Goal: Task Accomplishment & Management: Manage account settings

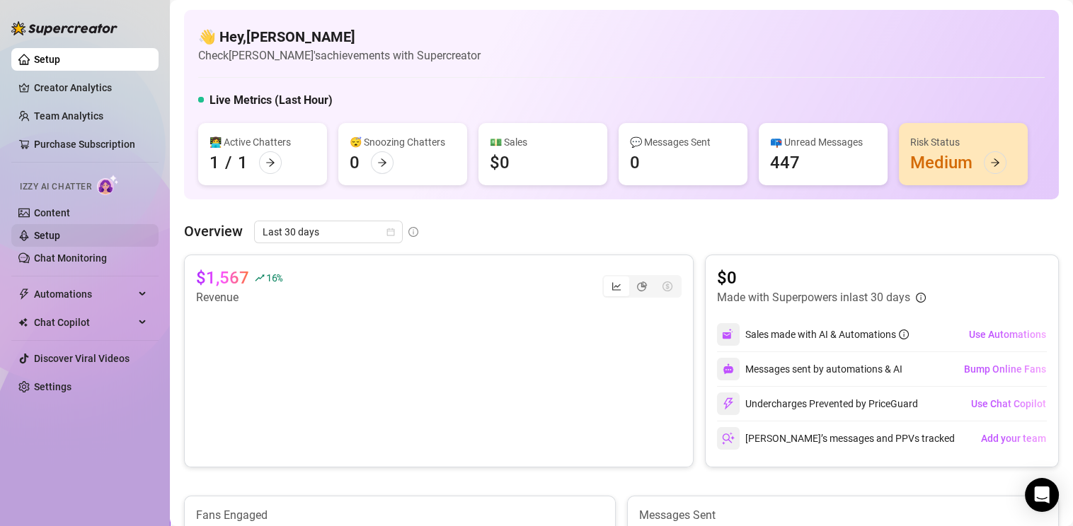
click at [37, 236] on link "Setup" at bounding box center [47, 235] width 26 height 11
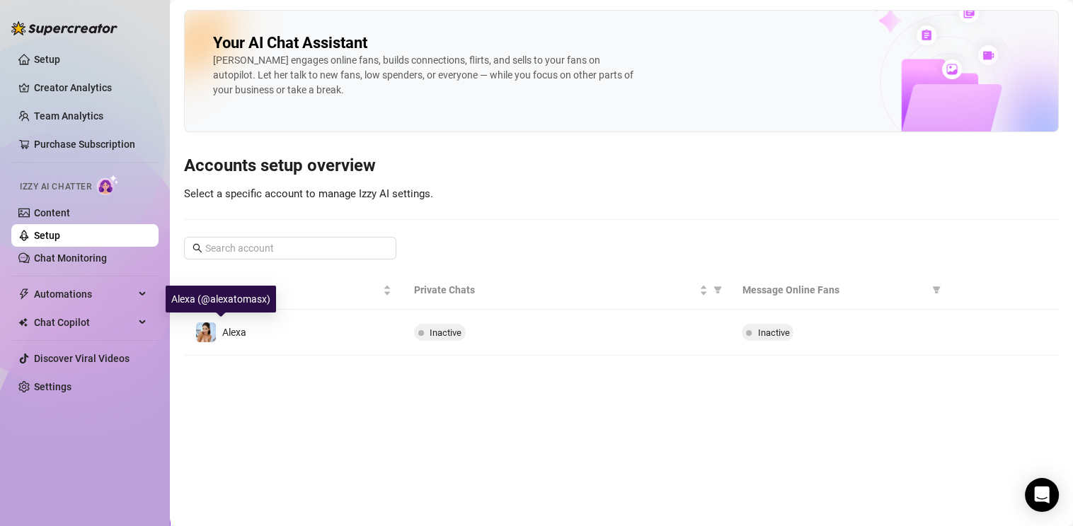
click at [209, 331] on img at bounding box center [206, 333] width 20 height 20
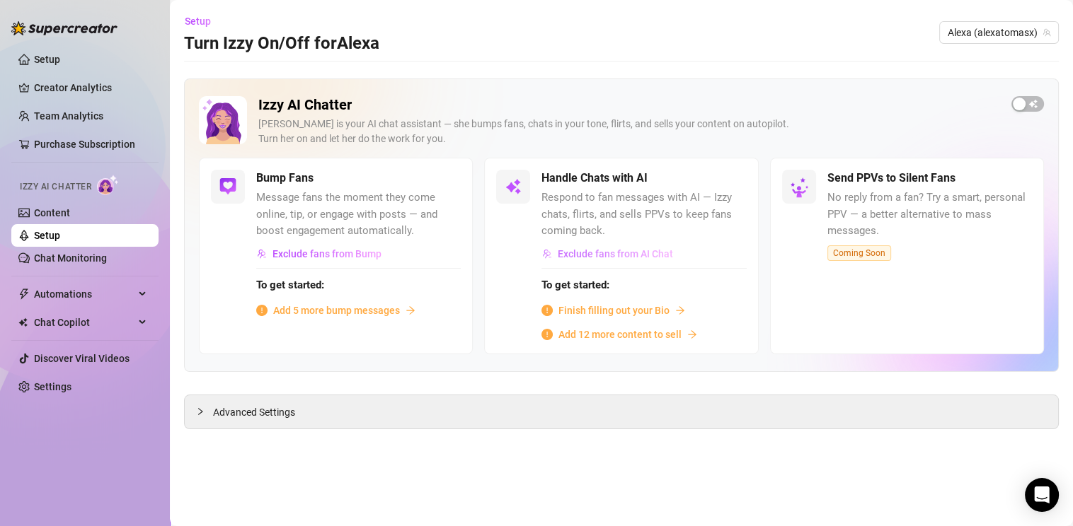
click at [618, 251] on span "Exclude fans from AI Chat" at bounding box center [615, 253] width 115 height 11
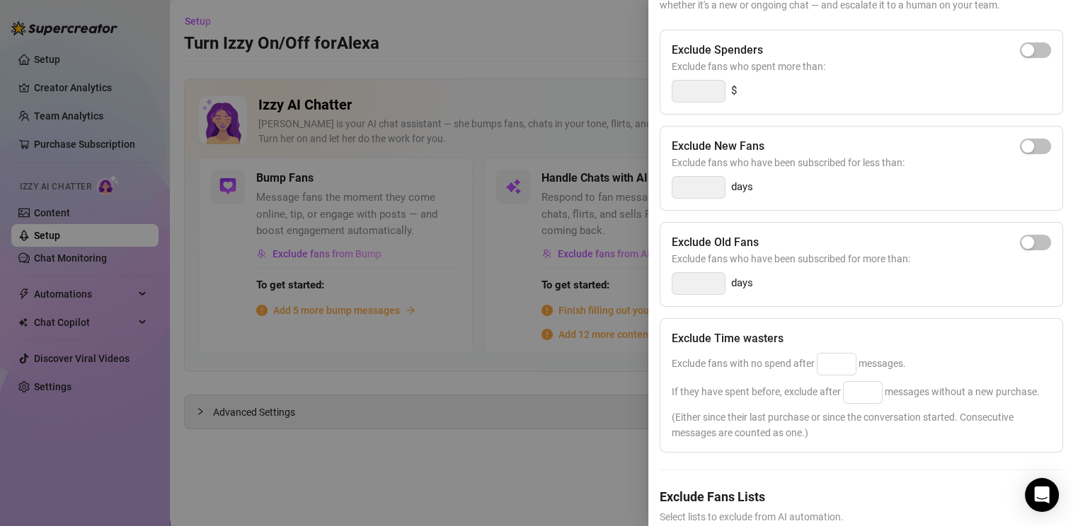
scroll to position [226, 0]
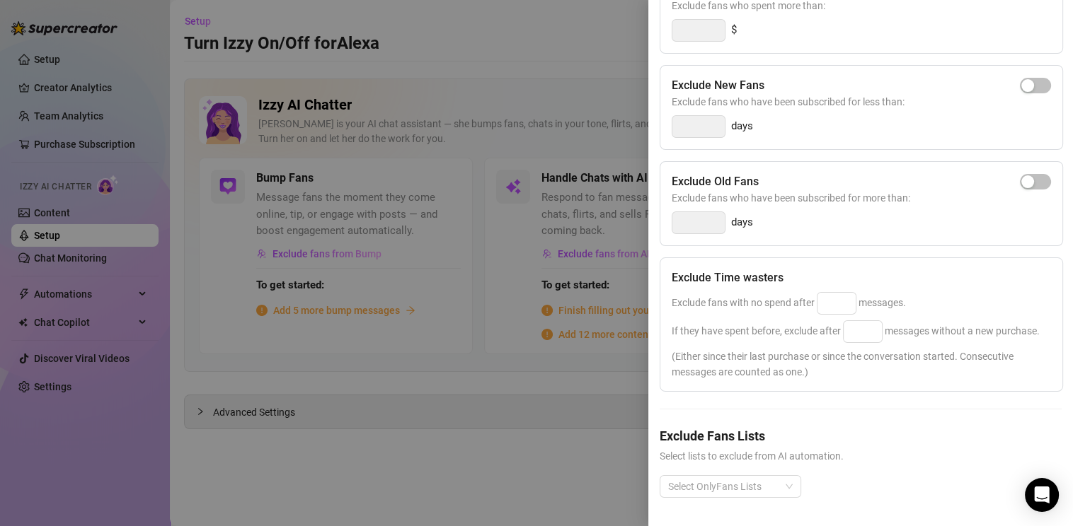
click at [528, 459] on div at bounding box center [536, 263] width 1073 height 526
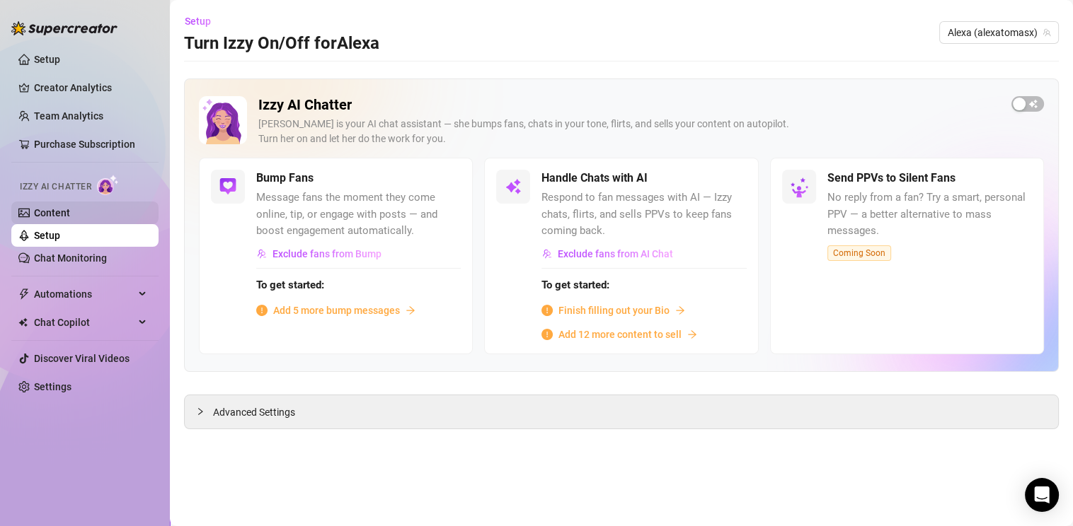
click at [40, 207] on link "Content" at bounding box center [52, 212] width 36 height 11
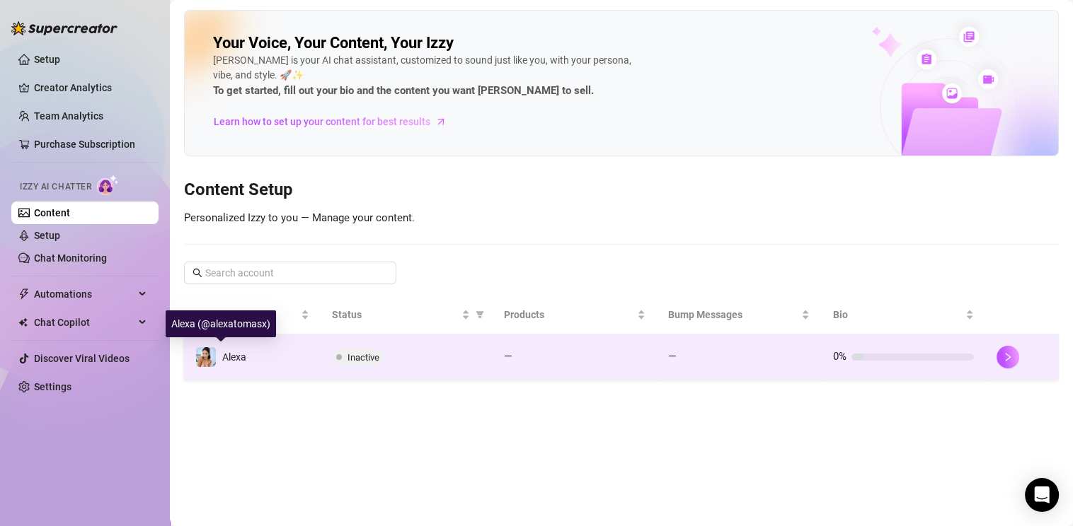
click at [202, 356] on img at bounding box center [206, 357] width 20 height 20
click at [224, 357] on span "Alexa" at bounding box center [234, 357] width 24 height 11
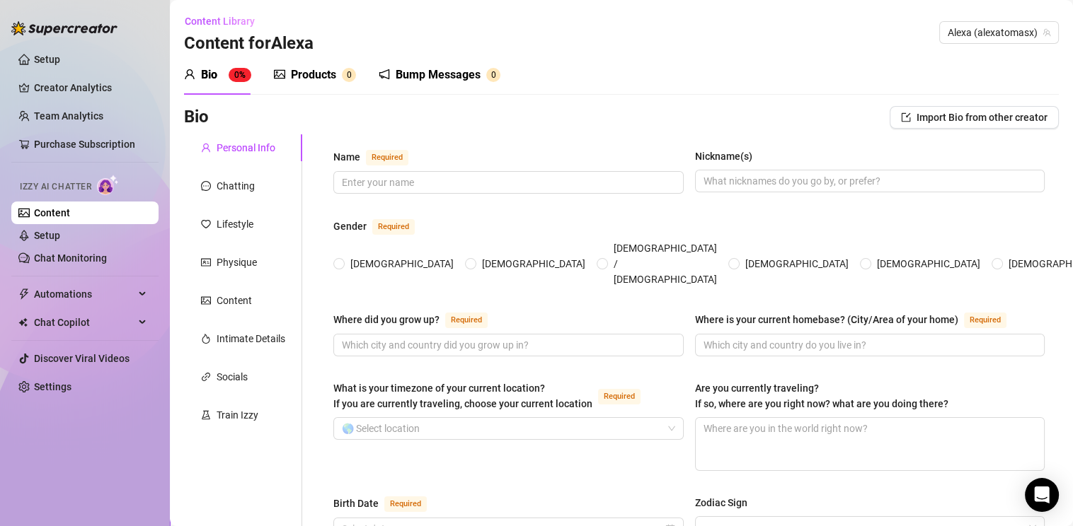
click at [307, 74] on div "Products" at bounding box center [313, 75] width 45 height 17
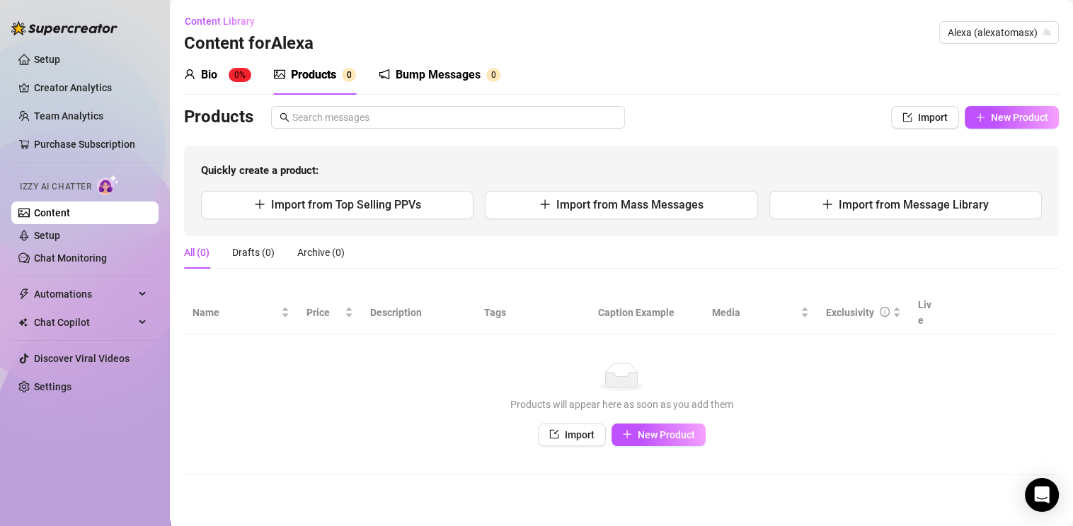
click at [423, 77] on div "Bump Messages" at bounding box center [438, 75] width 85 height 17
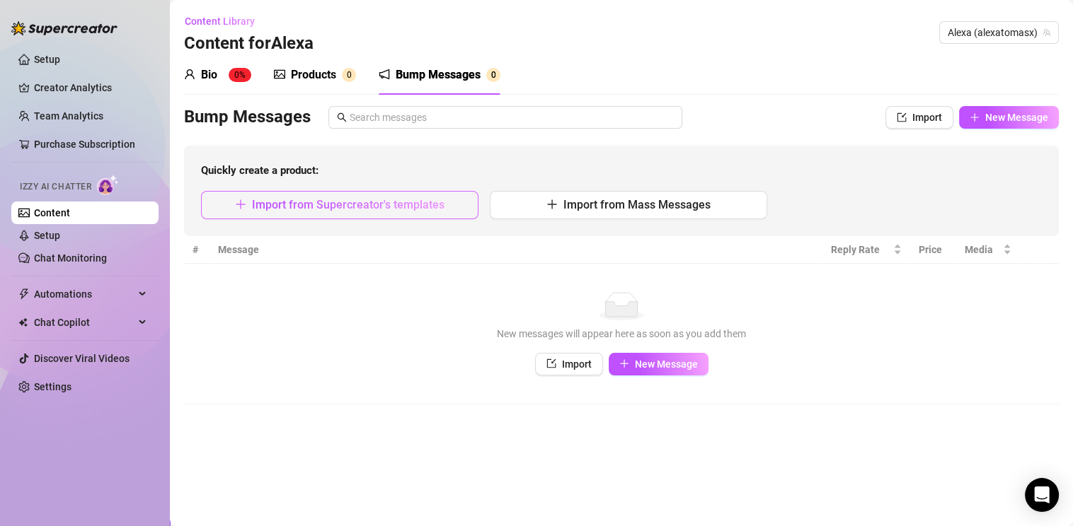
click at [322, 209] on span "Import from Supercreator's templates" at bounding box center [348, 204] width 192 height 13
type textarea "Type your message here..."
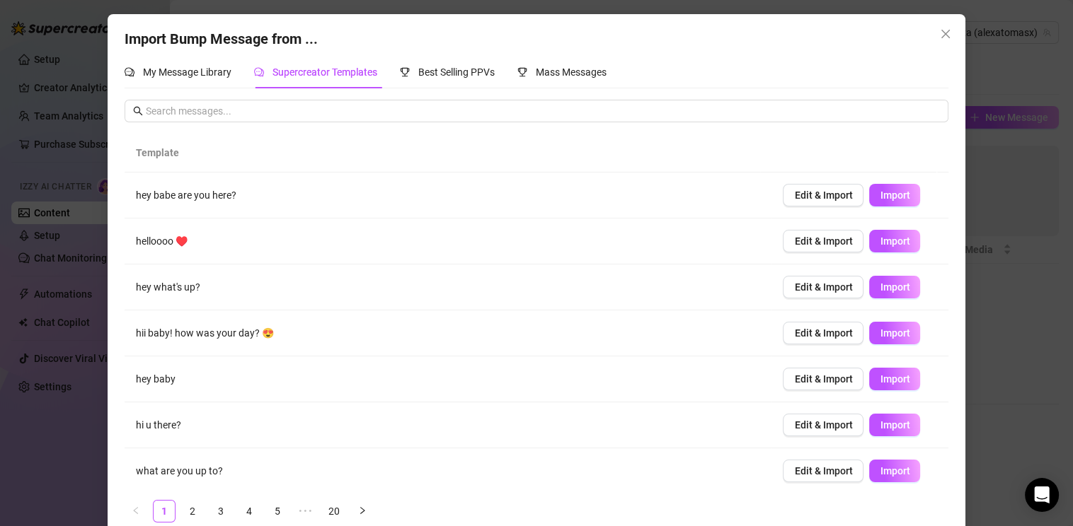
click at [54, 164] on div "Import Bump Message from ... My Message Library Supercreator Templates Best Sel…" at bounding box center [536, 263] width 1073 height 526
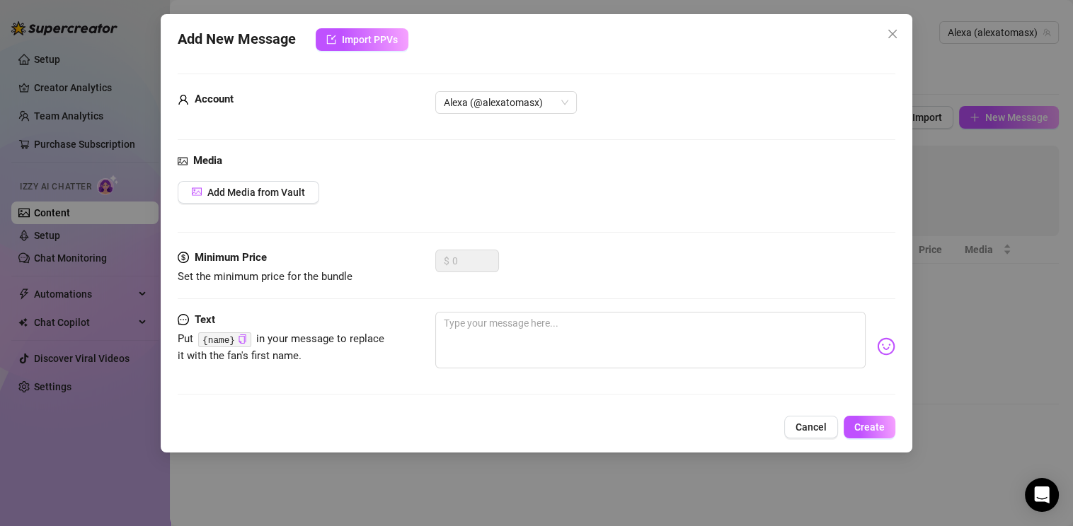
click at [54, 240] on div "Add New Message Import PPVs Account Alexa (@alexatomasx) Media Add Media from V…" at bounding box center [536, 263] width 1073 height 526
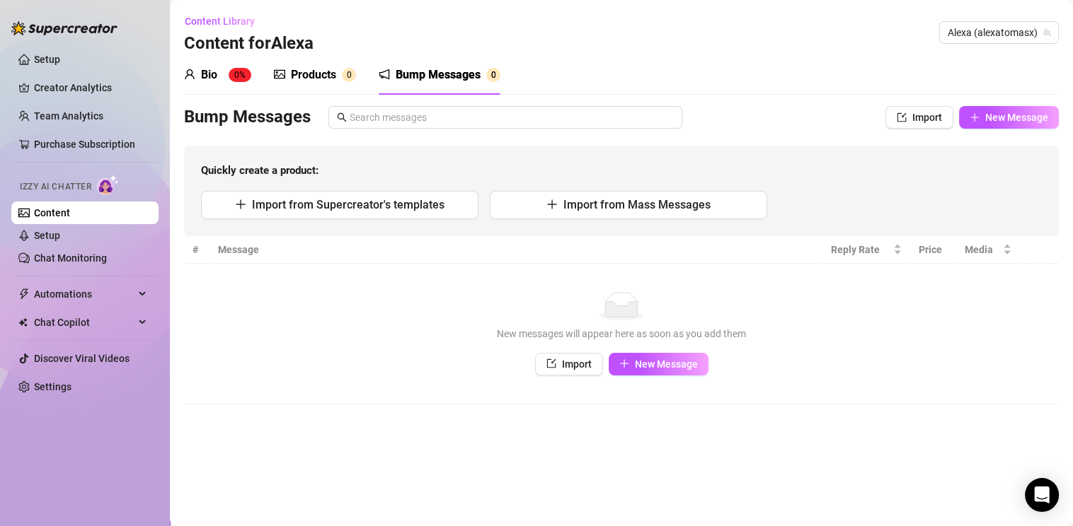
click at [54, 240] on link "Setup" at bounding box center [47, 235] width 26 height 11
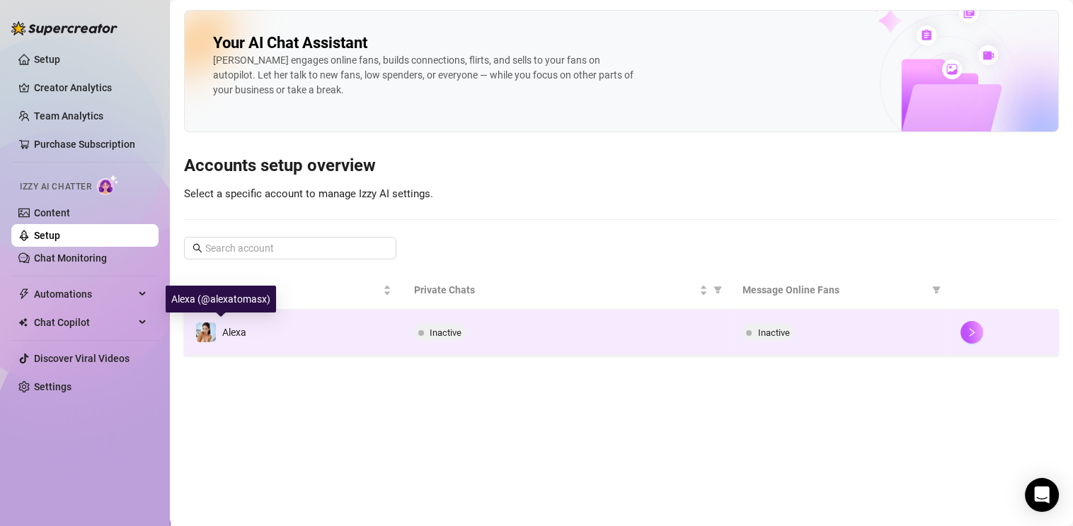
click at [222, 331] on span "Alexa" at bounding box center [234, 332] width 24 height 11
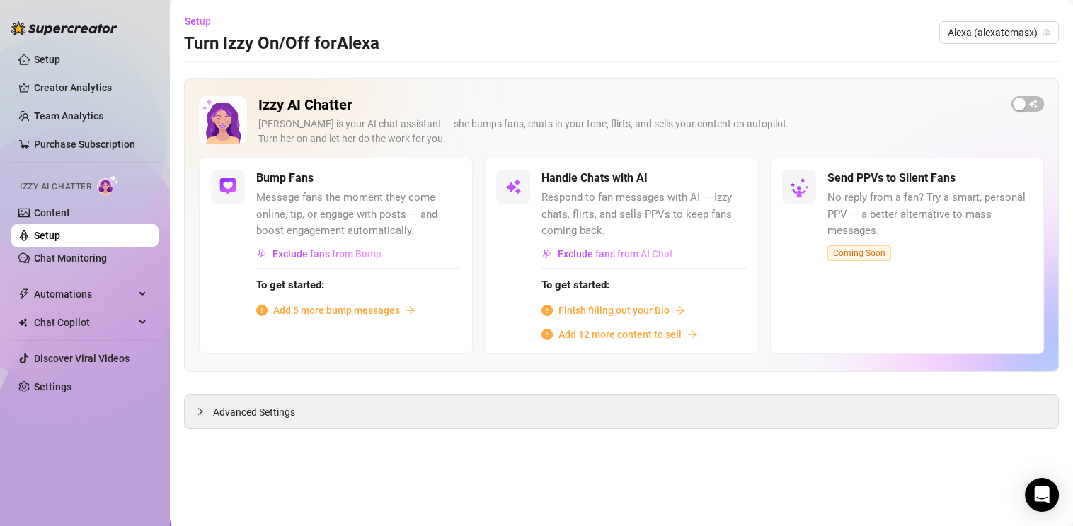
click at [434, 381] on div "Izzy AI Chatter [PERSON_NAME] is your AI chat assistant — she bumps fans, chats…" at bounding box center [621, 254] width 875 height 351
click at [45, 59] on link "Setup" at bounding box center [47, 59] width 26 height 11
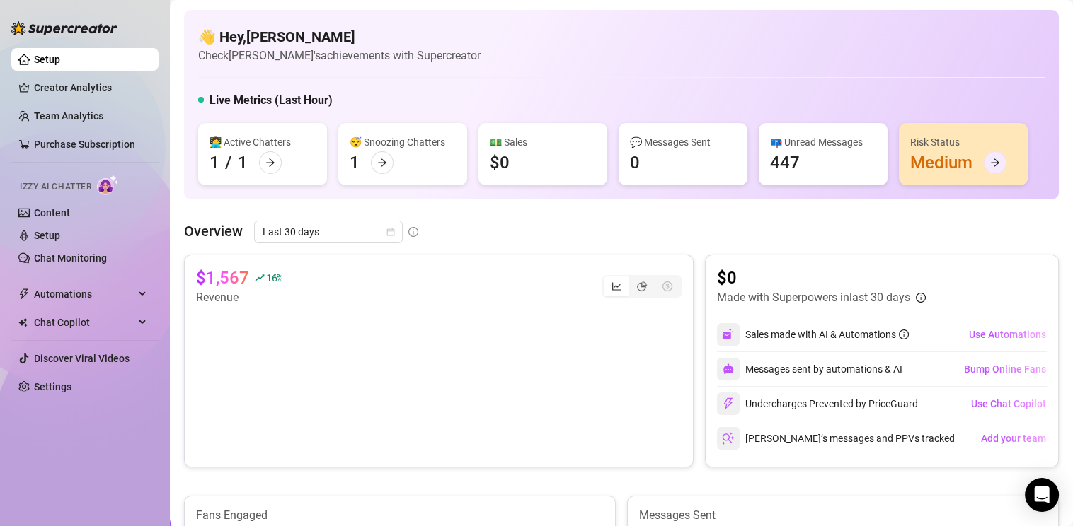
click at [991, 163] on icon "arrow-right" at bounding box center [995, 163] width 8 height 8
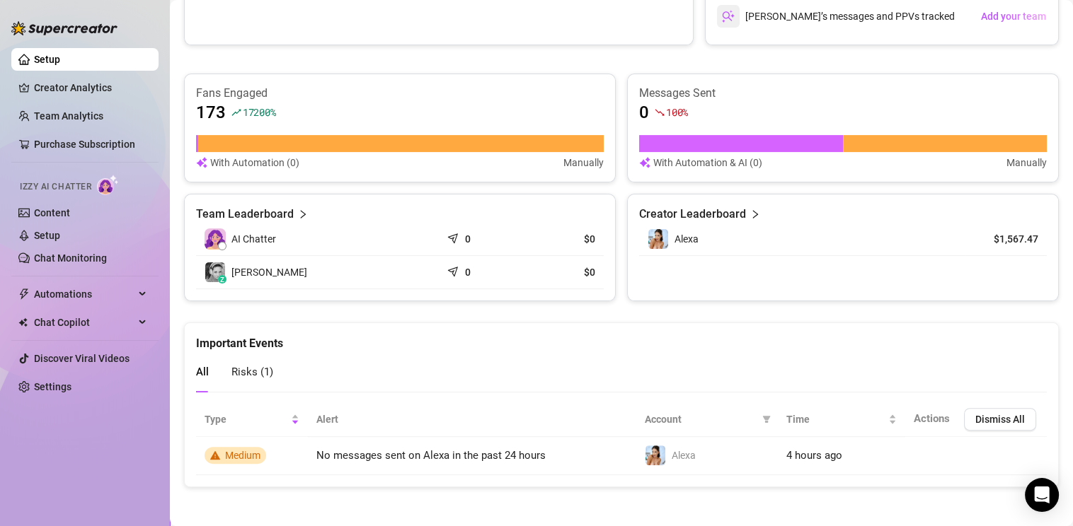
scroll to position [423, 0]
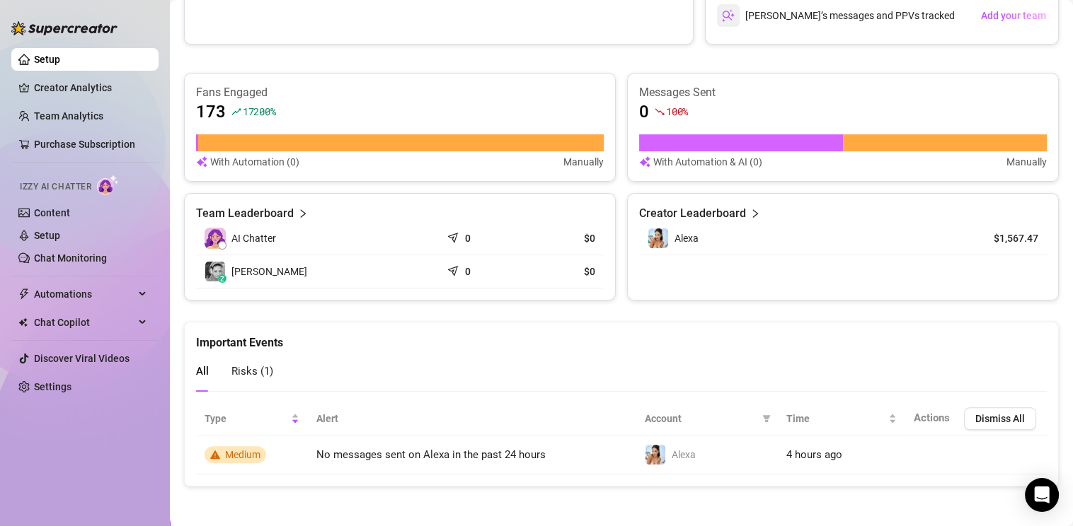
click at [49, 62] on link "Setup" at bounding box center [47, 59] width 26 height 11
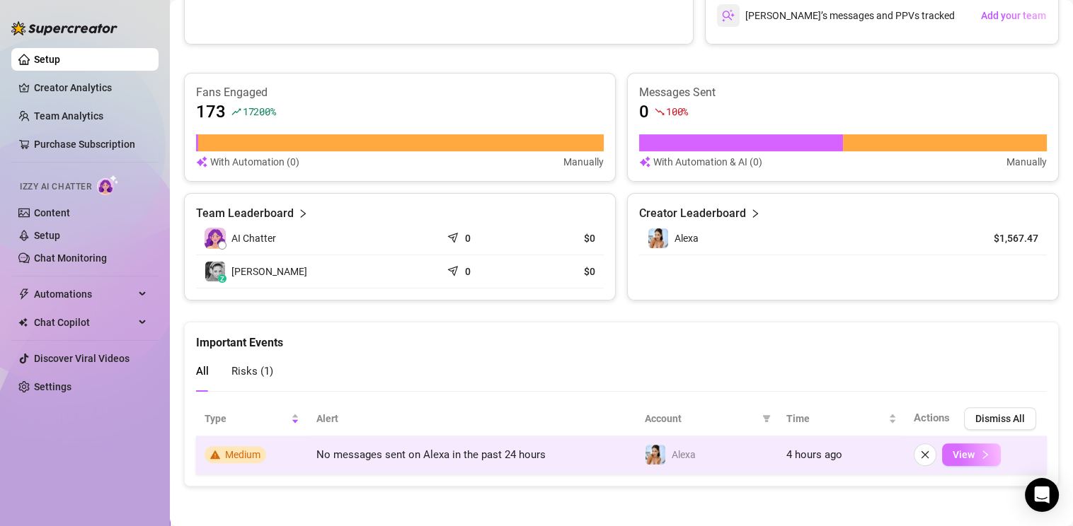
click at [967, 455] on button "View" at bounding box center [971, 455] width 59 height 23
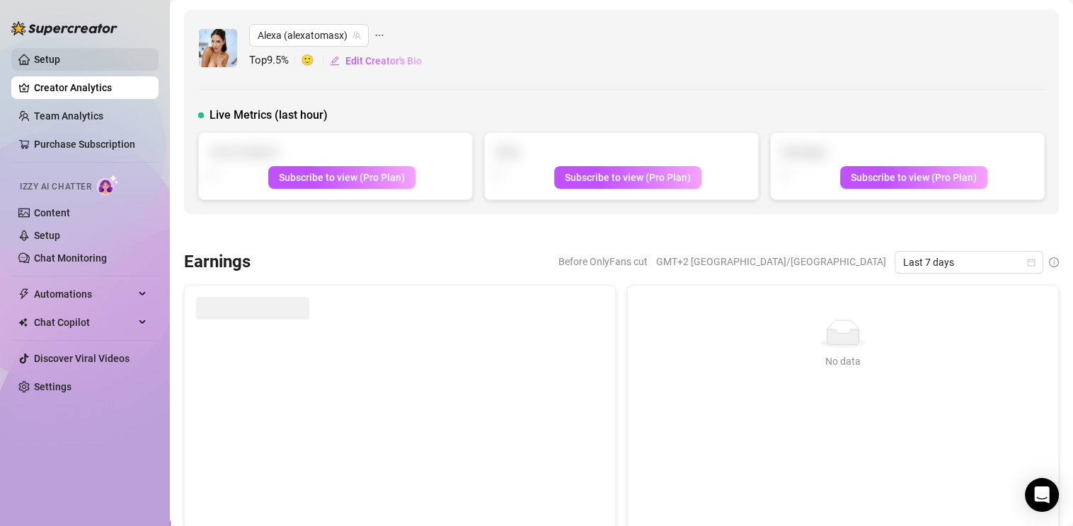
click at [58, 56] on link "Setup" at bounding box center [47, 59] width 26 height 11
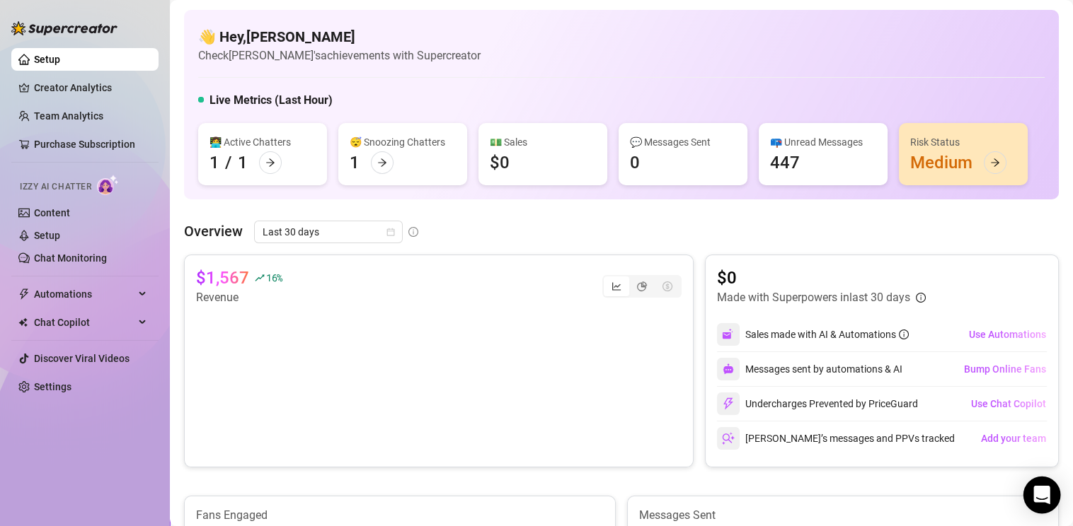
click at [1052, 490] on div "Open Intercom Messenger" at bounding box center [1042, 496] width 38 height 38
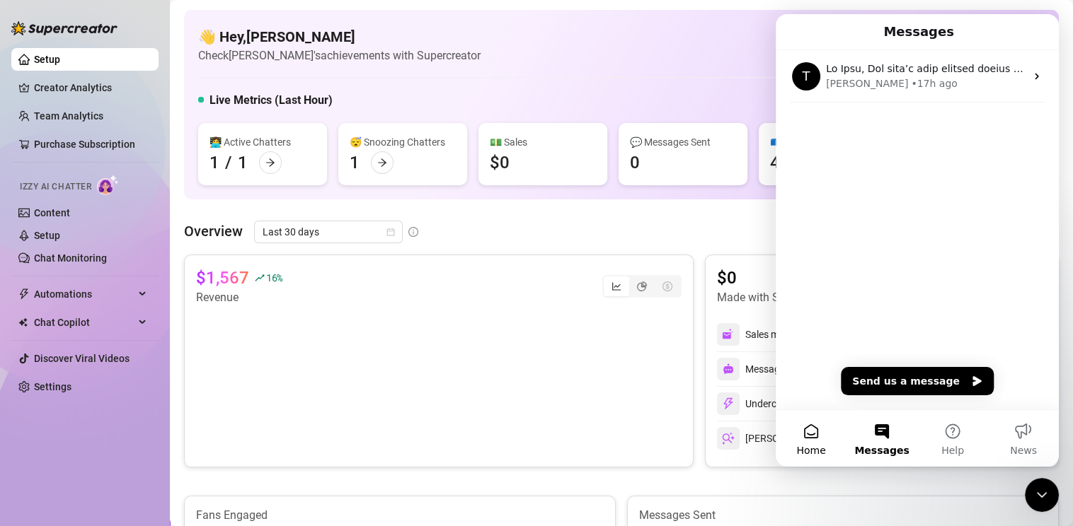
click at [808, 439] on button "Home" at bounding box center [811, 438] width 71 height 57
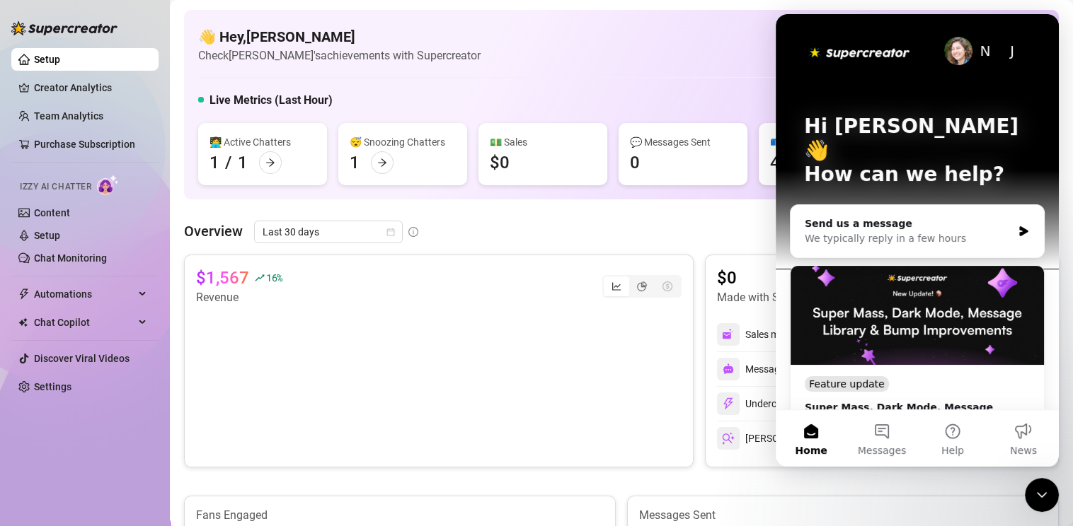
click at [1040, 501] on icon "Close Intercom Messenger" at bounding box center [1041, 495] width 17 height 17
